Goal: Book appointment/travel/reservation

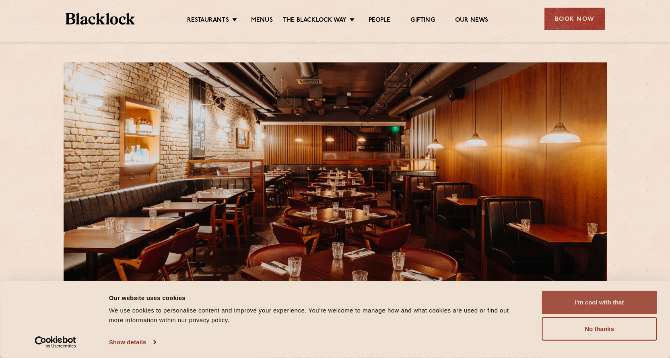
click at [577, 304] on button "I'm cool with that" at bounding box center [599, 301] width 115 height 23
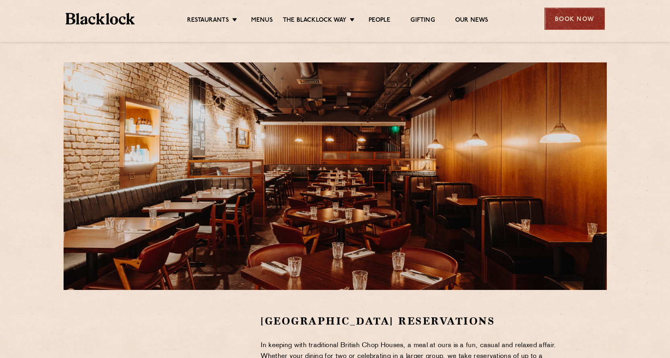
click at [569, 28] on div "Book Now" at bounding box center [574, 19] width 60 height 22
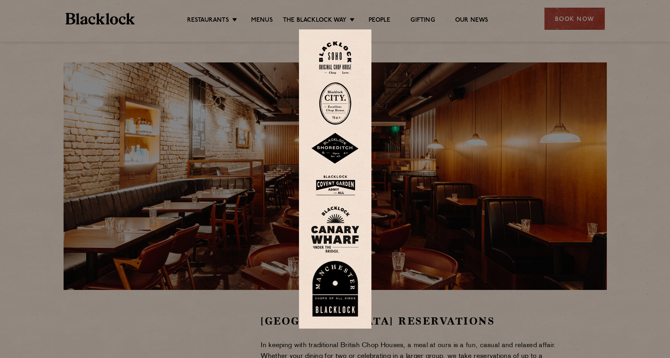
click at [340, 59] on img at bounding box center [335, 57] width 32 height 33
